Goal: Task Accomplishment & Management: Use online tool/utility

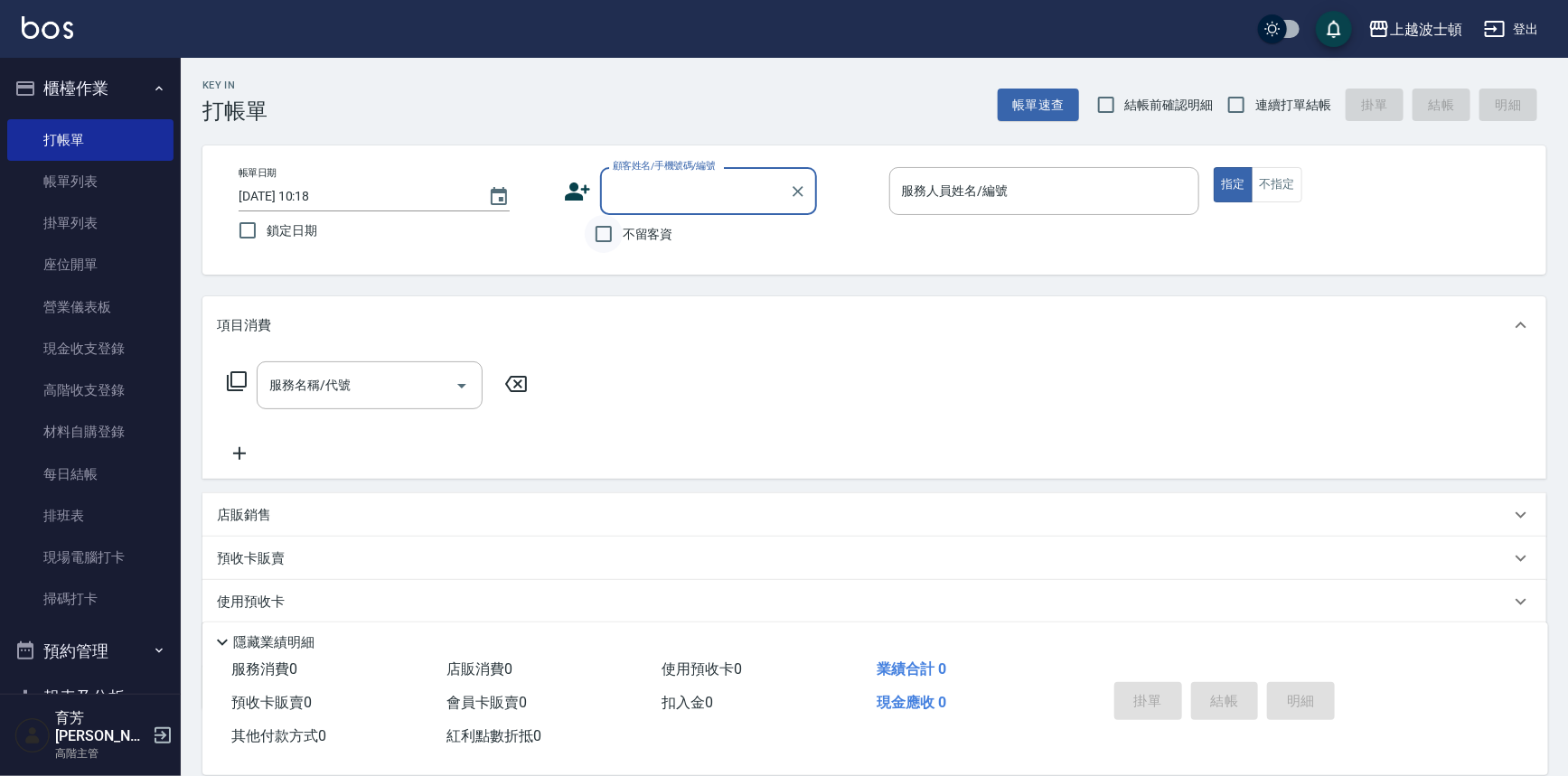
type input "5"
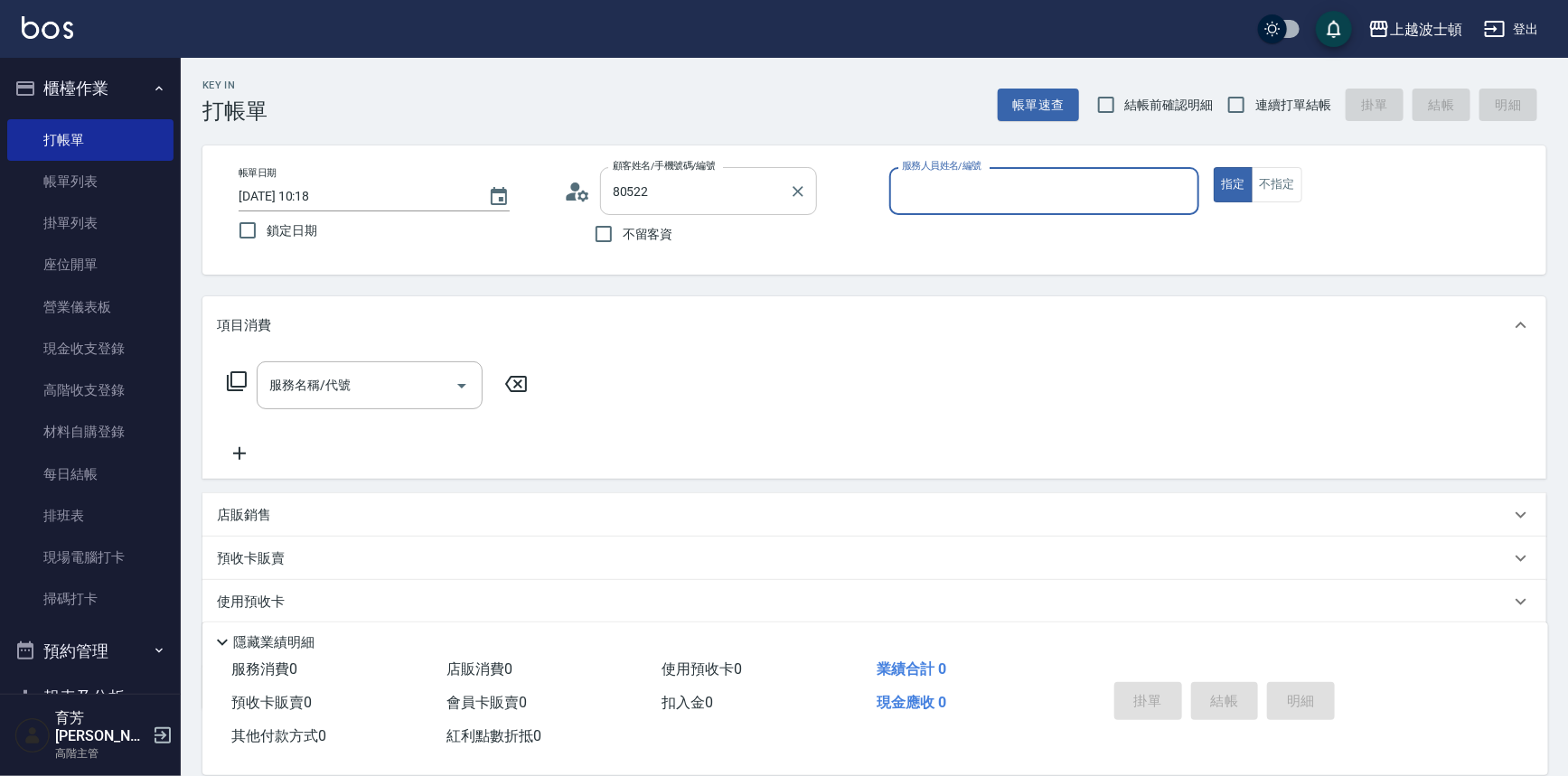
type input "[PERSON_NAME]/0972069522/80522"
type input "怡廷-41"
click at [1214, 167] on button "指定" at bounding box center [1233, 185] width 39 height 36
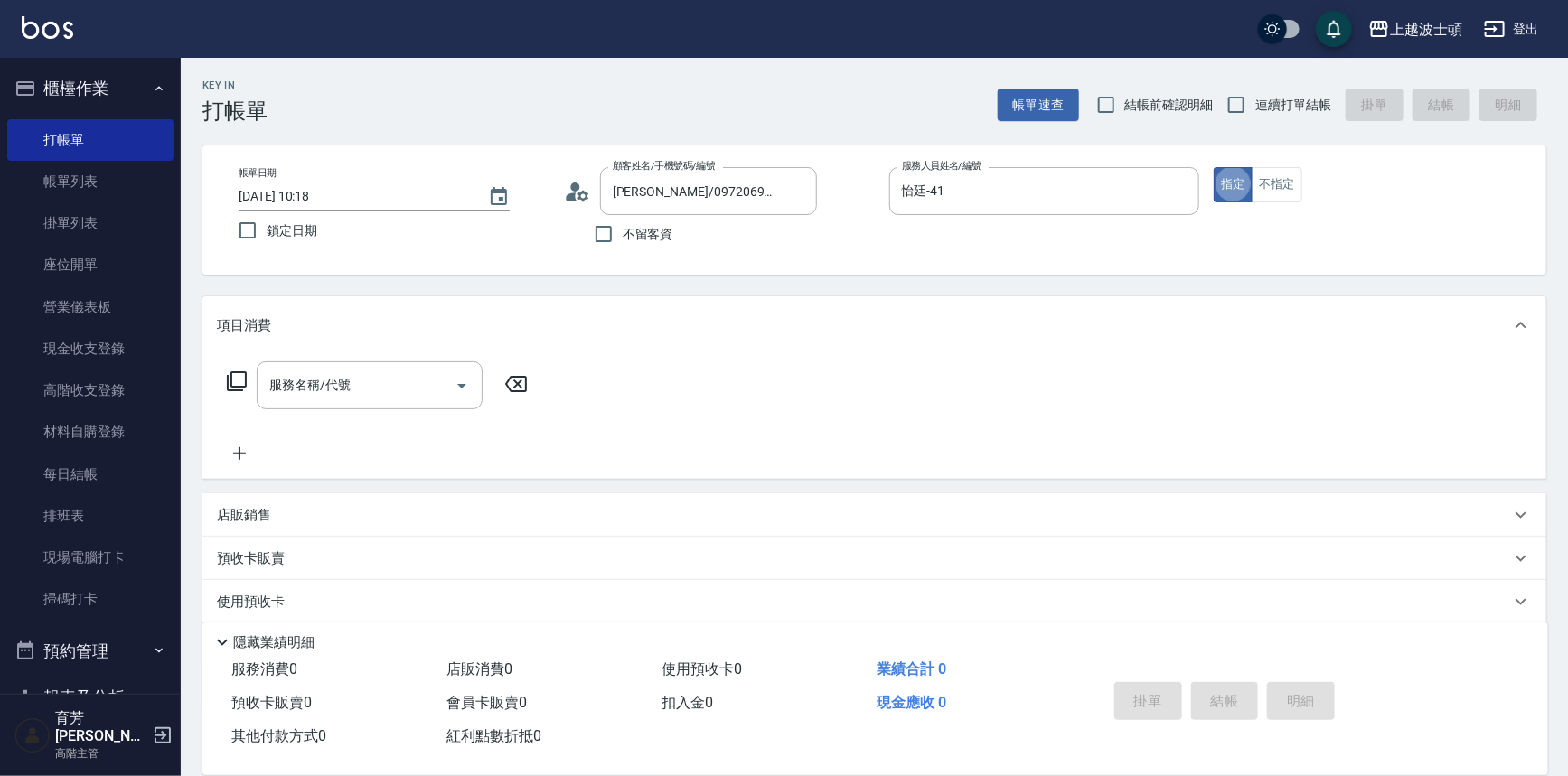
type button "true"
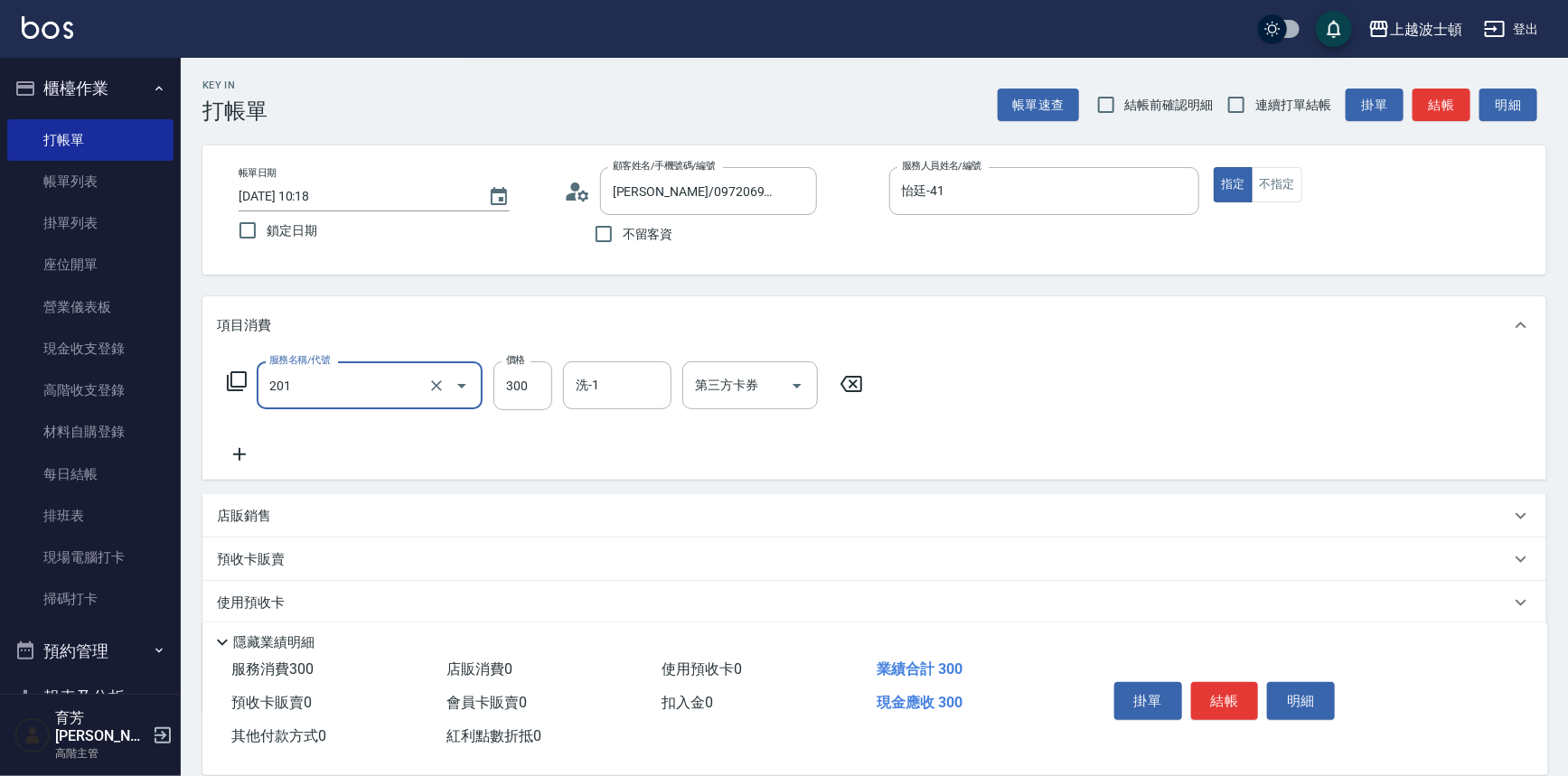
type input "洗髮(201)"
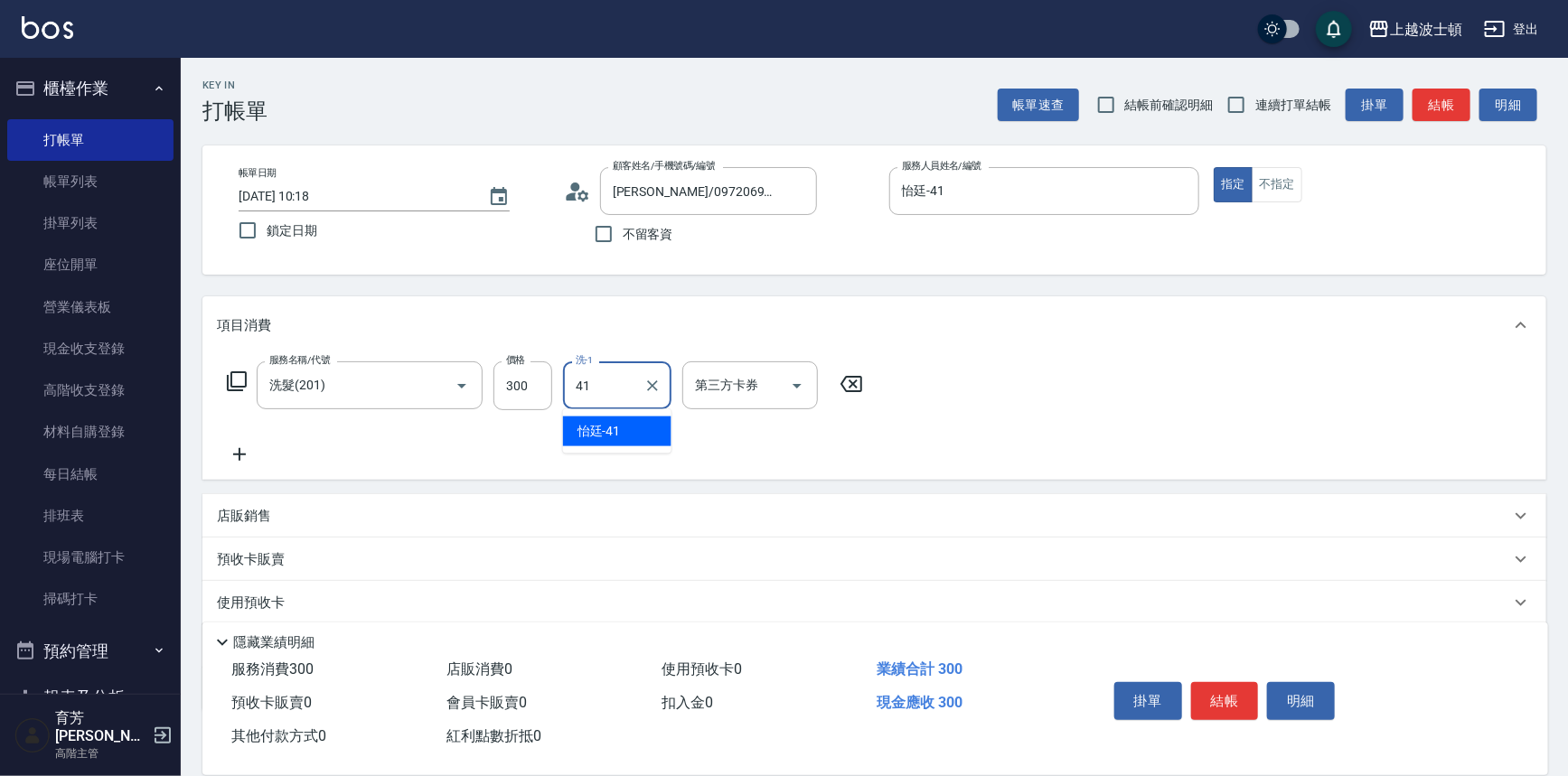
type input "怡廷-41"
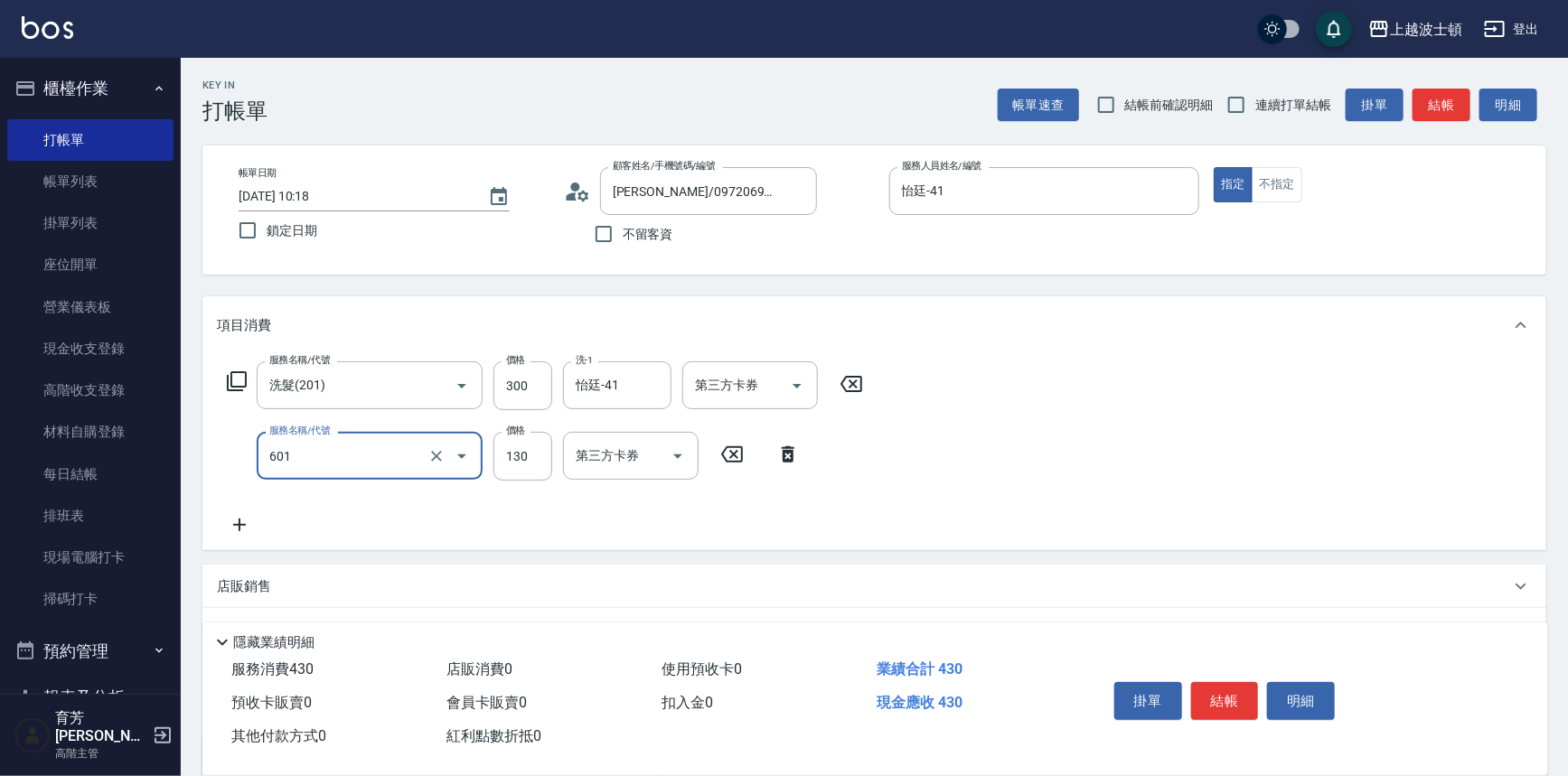
type input "單梳(601)"
type input "100"
click at [1222, 683] on button "結帳" at bounding box center [1225, 701] width 68 height 38
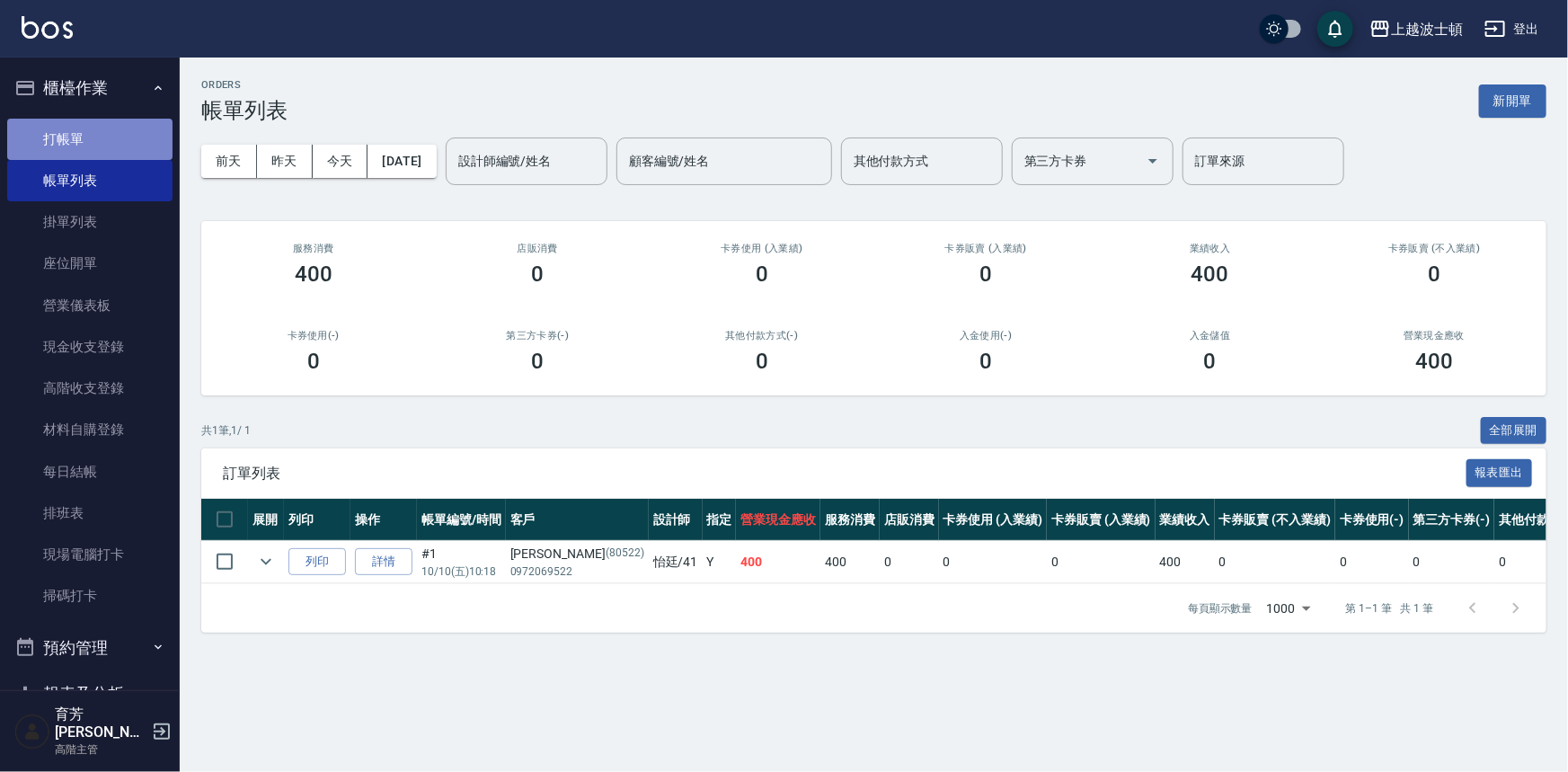
click at [142, 147] on link "打帳單" at bounding box center [89, 140] width 165 height 41
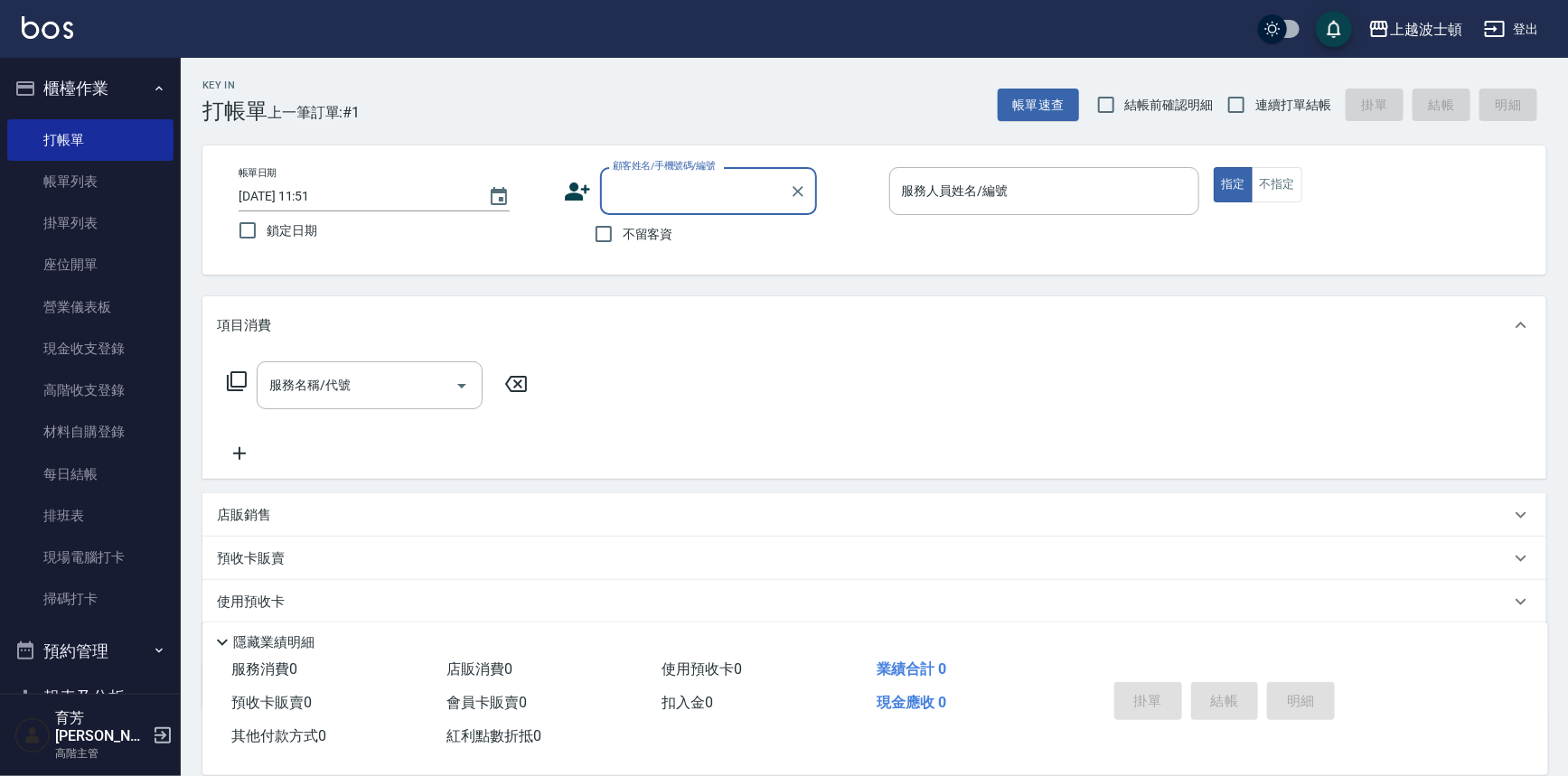
click at [643, 246] on label "不留客資" at bounding box center [630, 234] width 89 height 38
click at [623, 246] on input "不留客資" at bounding box center [604, 234] width 38 height 38
checkbox input "true"
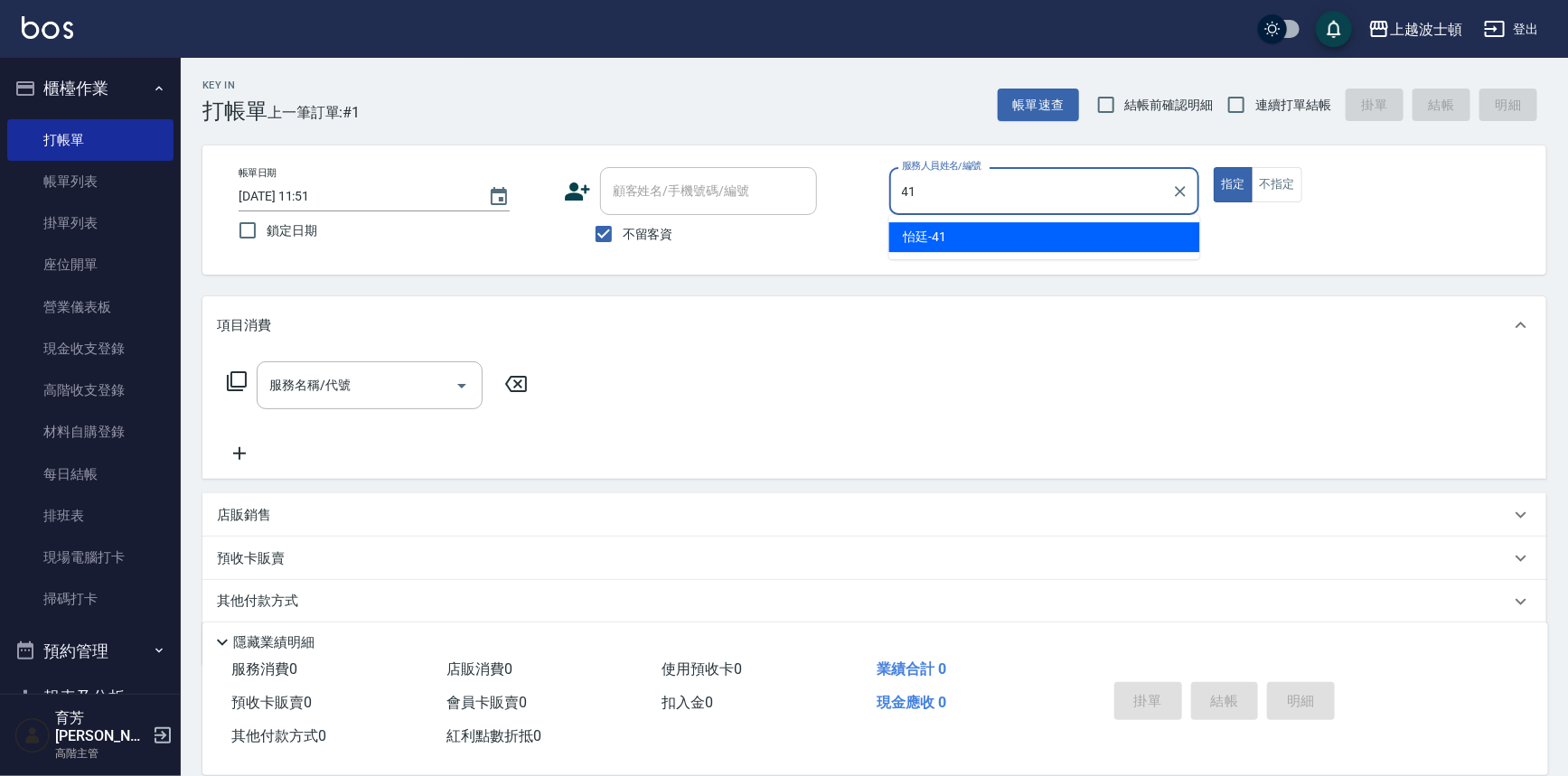
type input "怡廷-41"
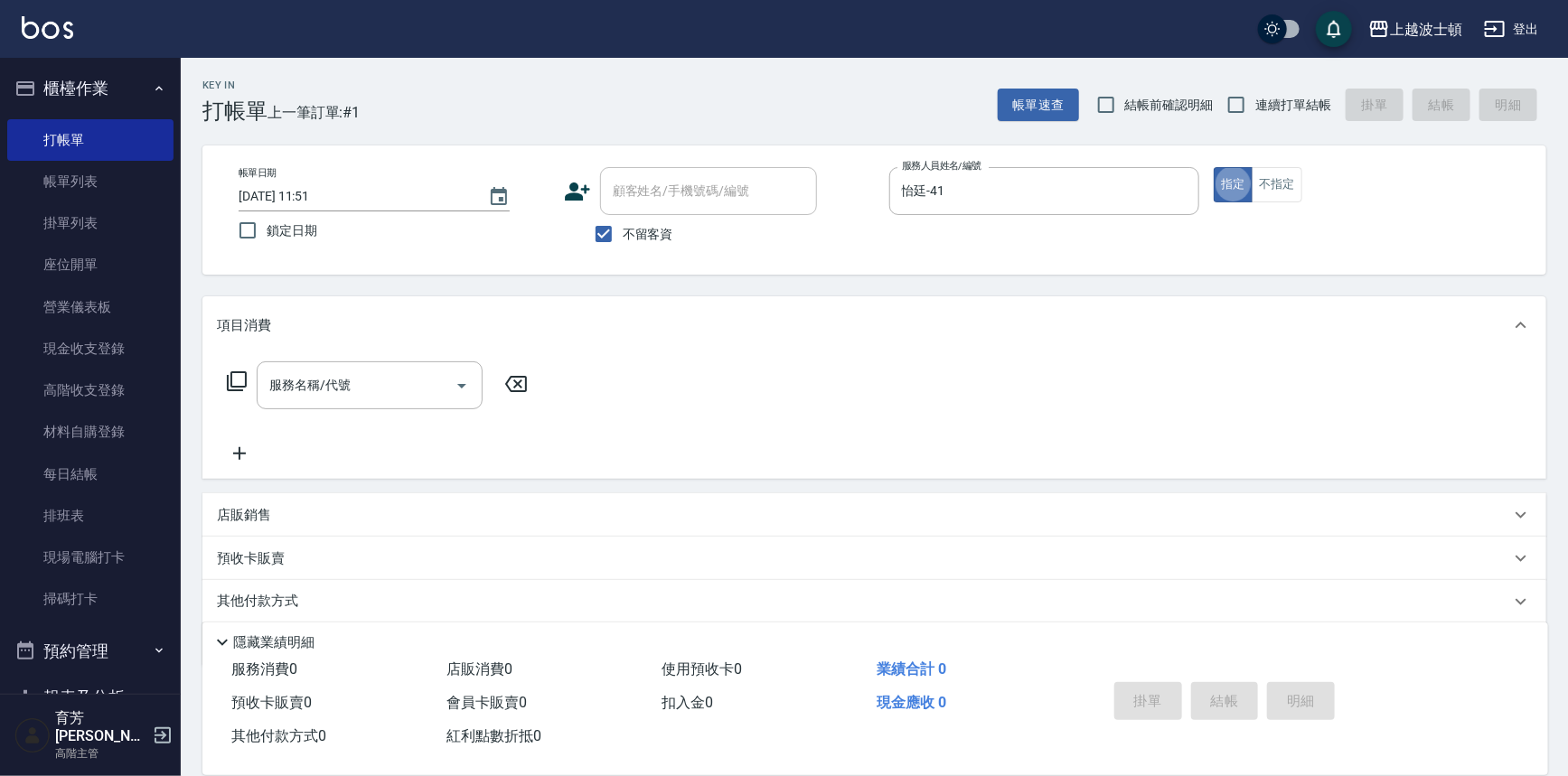
type button "true"
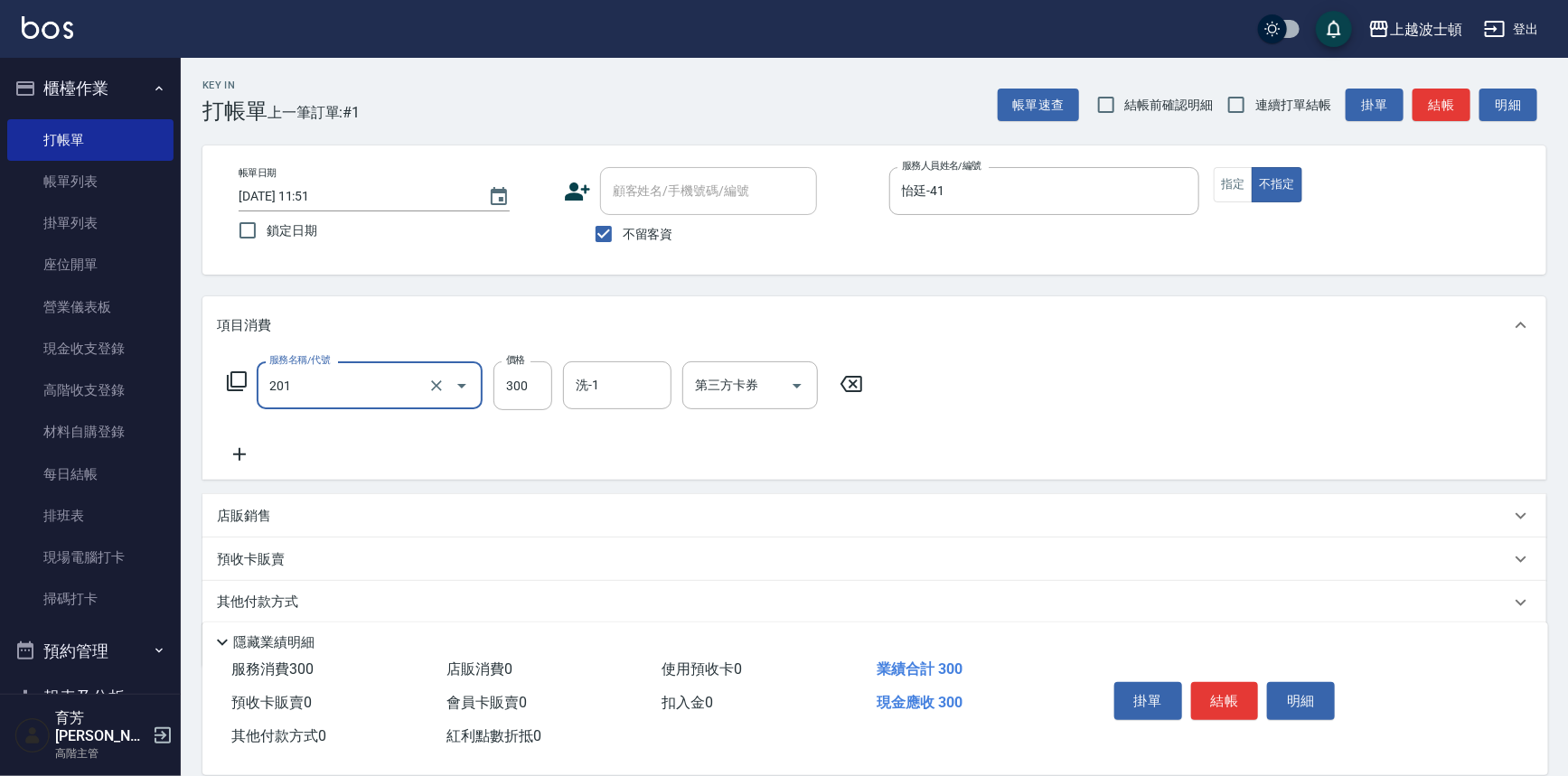
type input "洗髮(201)"
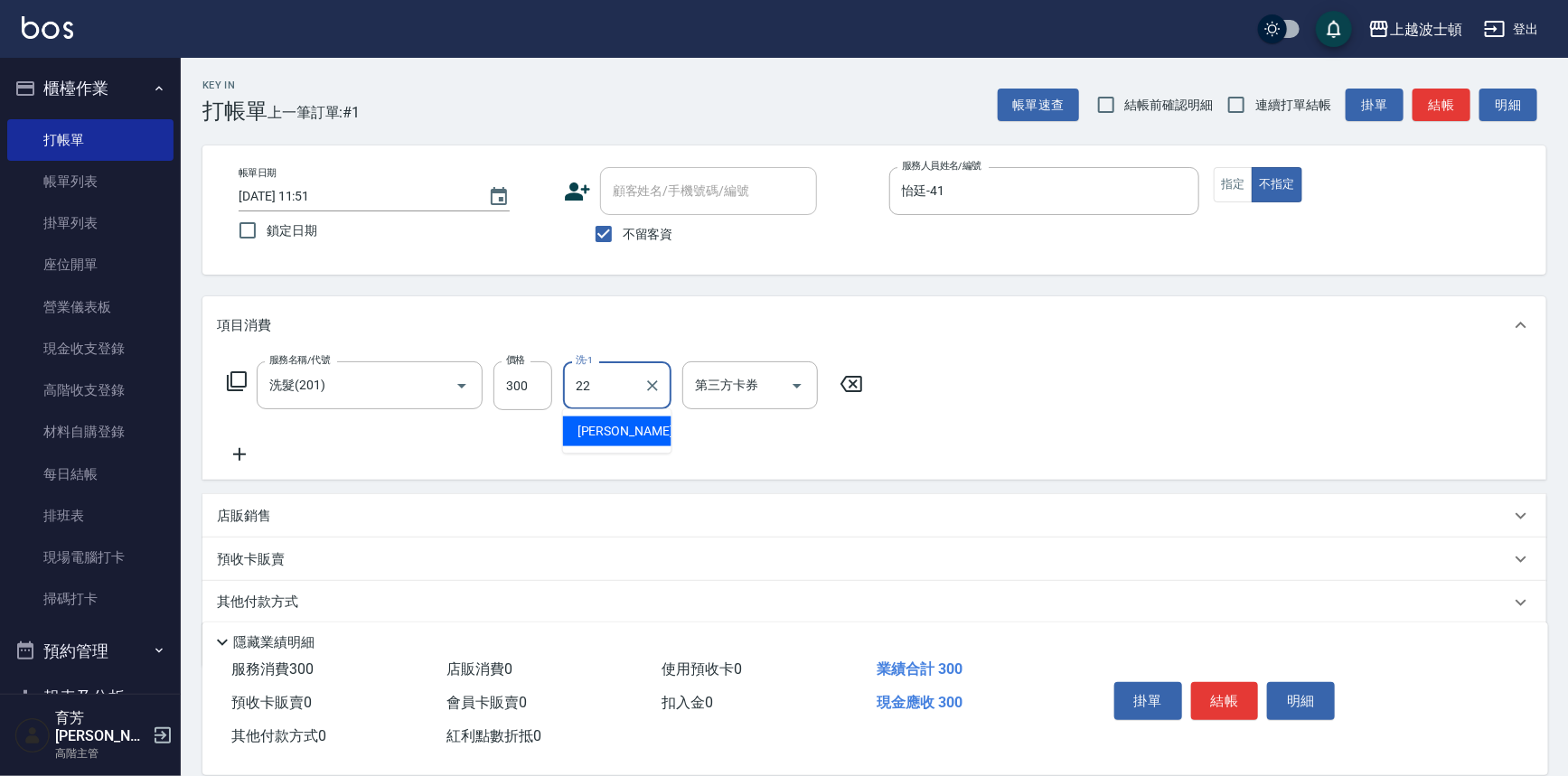
type input "雅如-22"
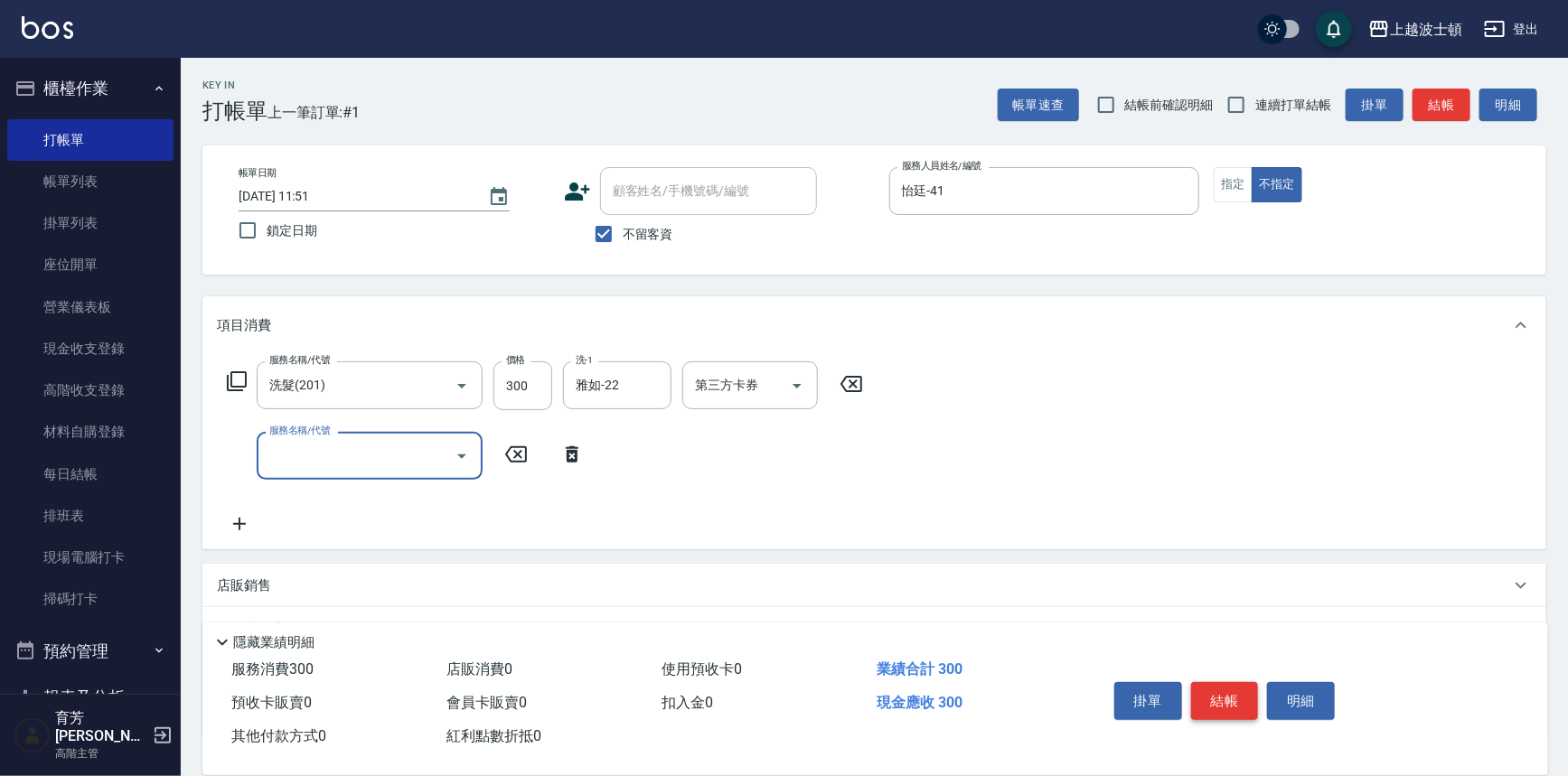
click at [1216, 684] on button "結帳" at bounding box center [1225, 701] width 68 height 38
